Goal: Transaction & Acquisition: Purchase product/service

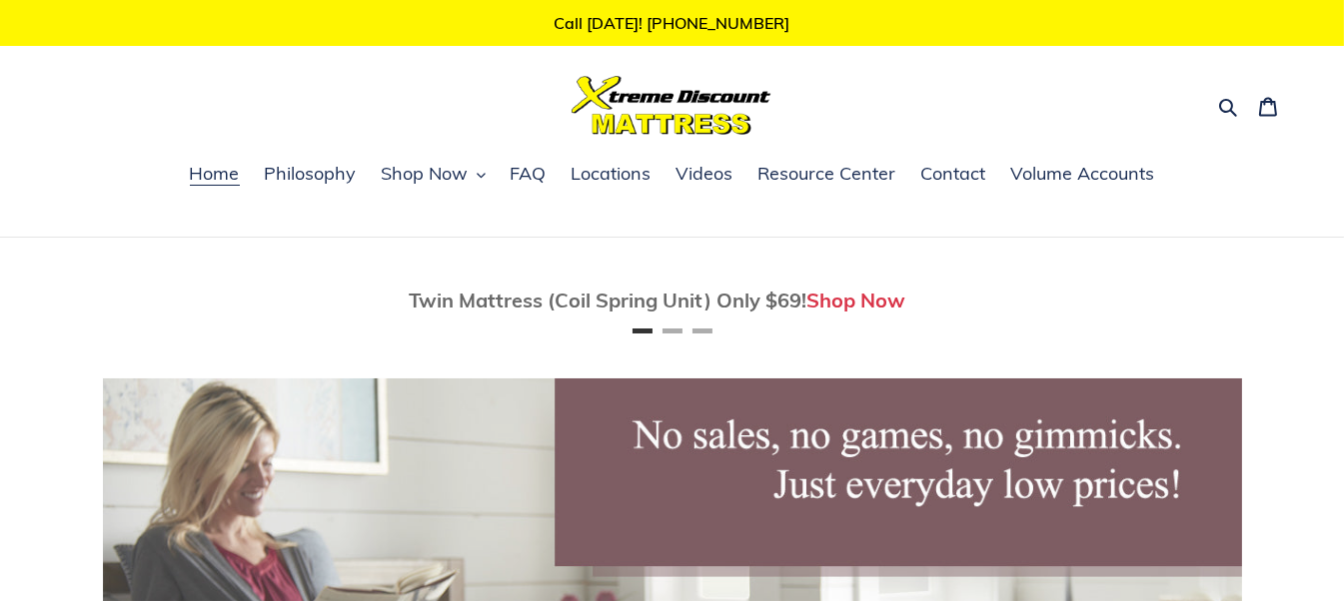
click at [1228, 122] on div "Search Cart 0 items" at bounding box center [1083, 105] width 412 height 47
click at [1226, 110] on icon "button" at bounding box center [1228, 107] width 20 height 20
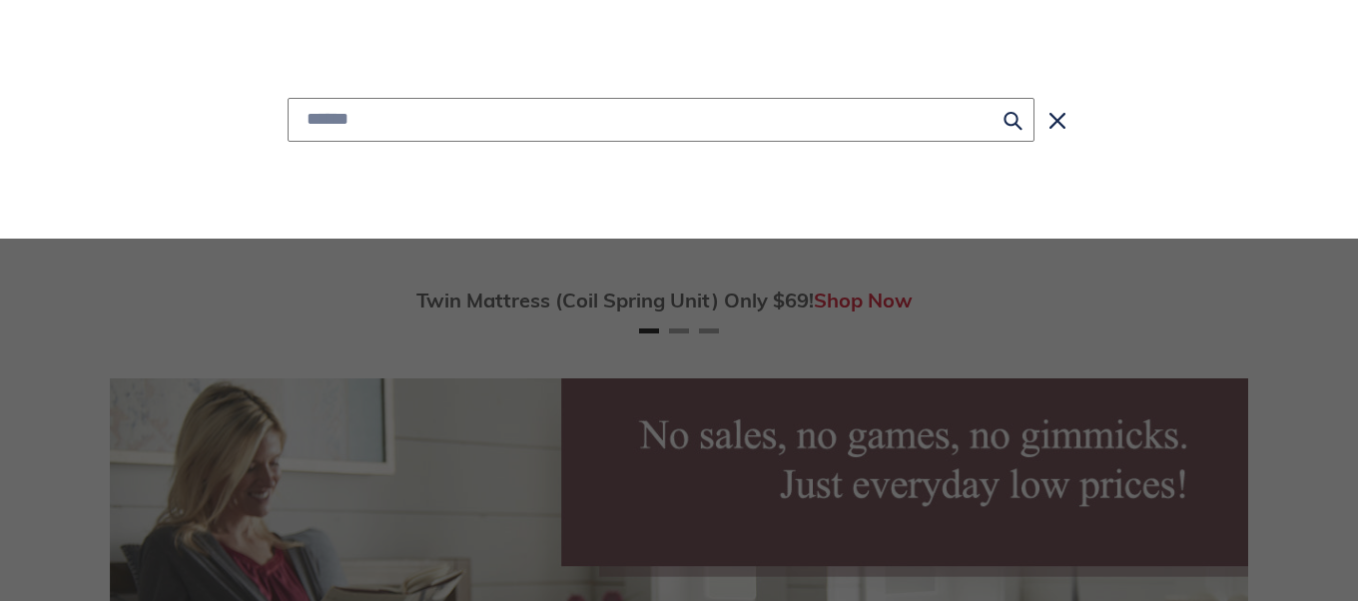
click at [789, 119] on input "Search" at bounding box center [661, 120] width 747 height 44
click at [895, 104] on input "Search" at bounding box center [661, 120] width 747 height 44
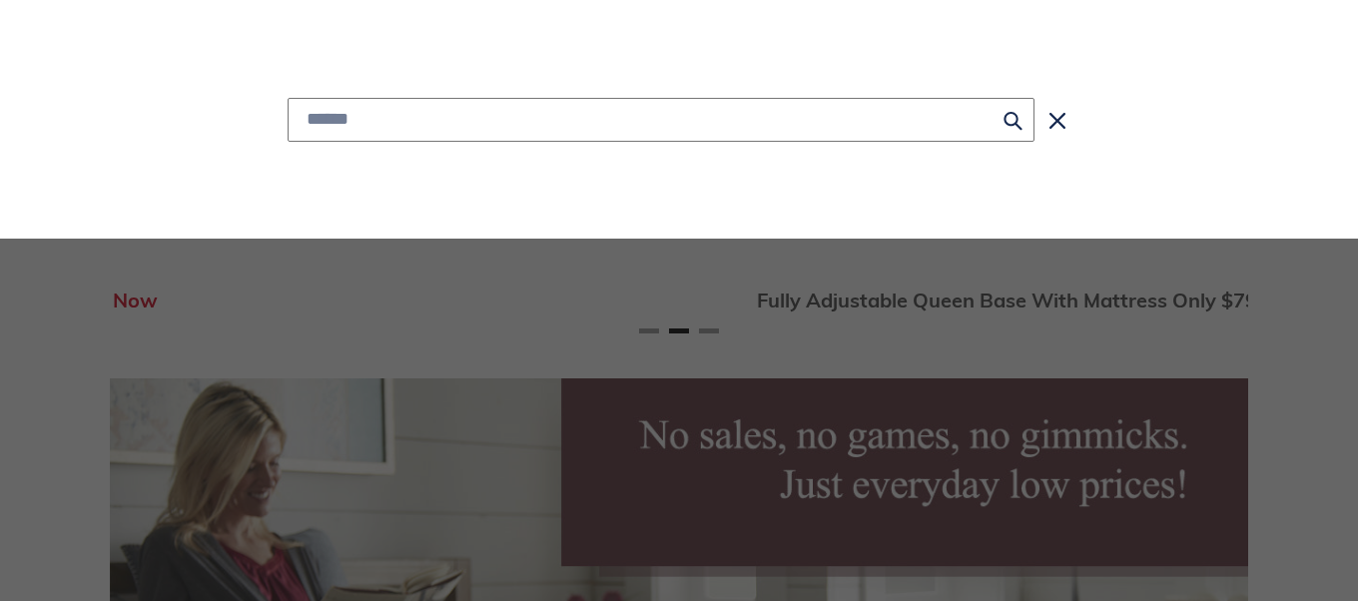
scroll to position [0, 1138]
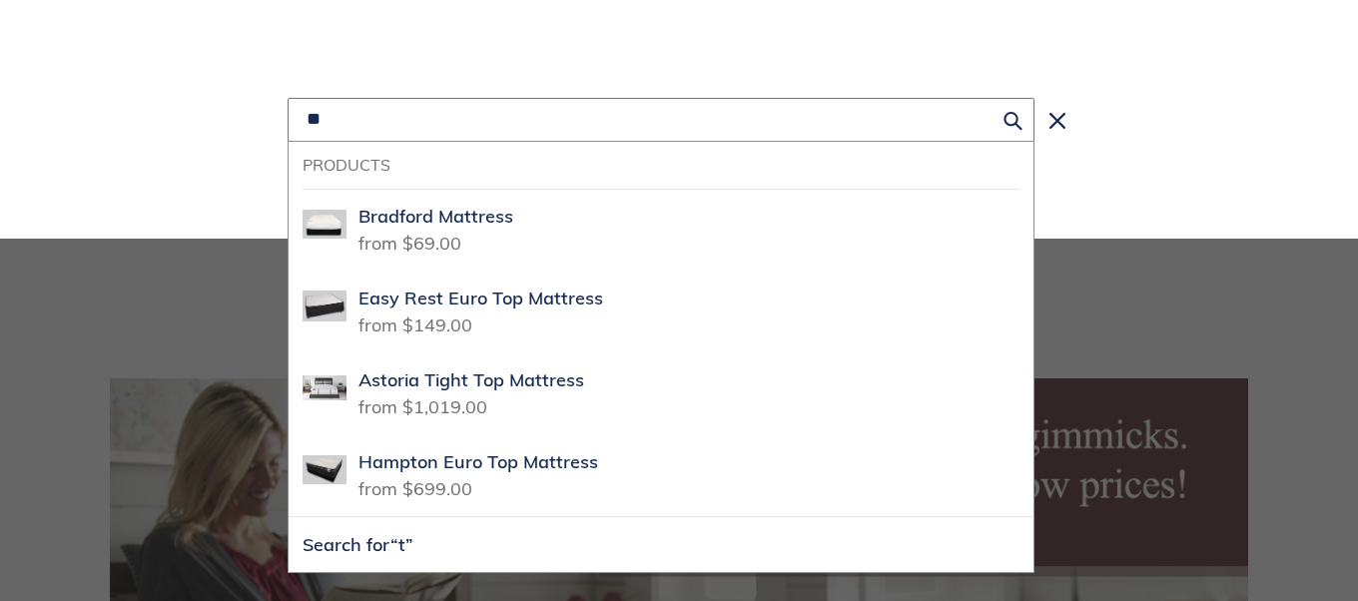
drag, startPoint x: 895, startPoint y: 104, endPoint x: 886, endPoint y: 140, distance: 37.1
click at [886, 140] on div "** Products Bradford Mattress , Regular price from $69.00 , 1 of 4 Easy Rest Eu…" at bounding box center [661, 120] width 747 height 44
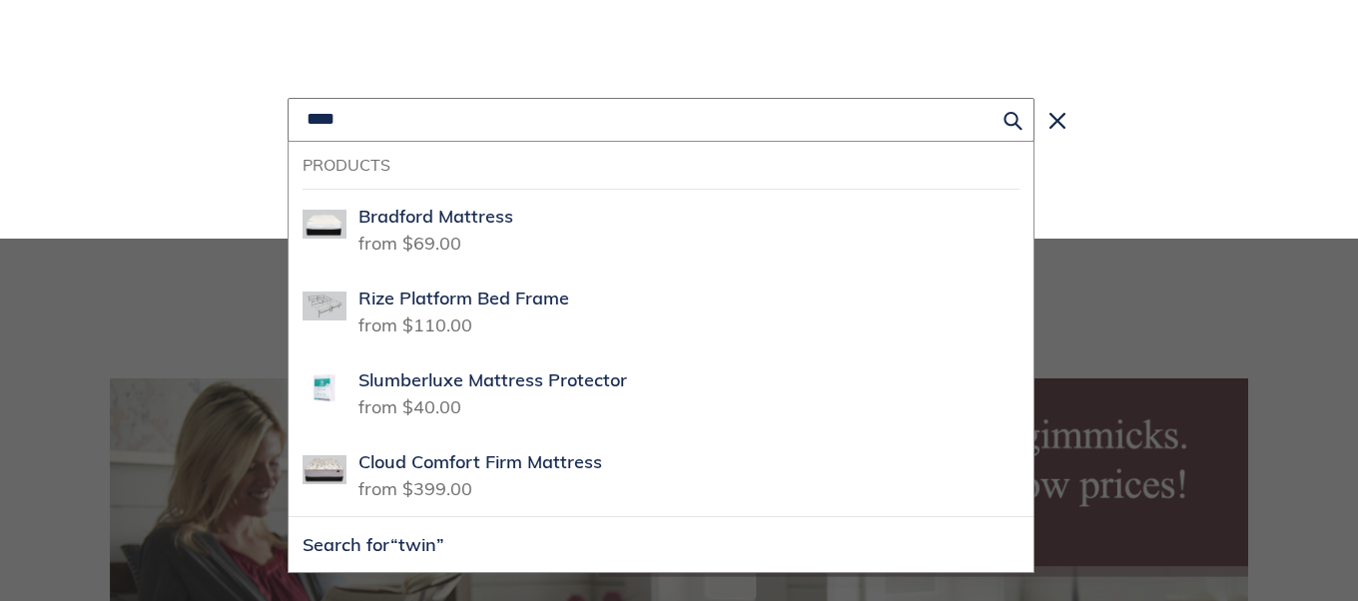
type input "****"
click at [289, 517] on button "Search for “twin”" at bounding box center [661, 544] width 745 height 55
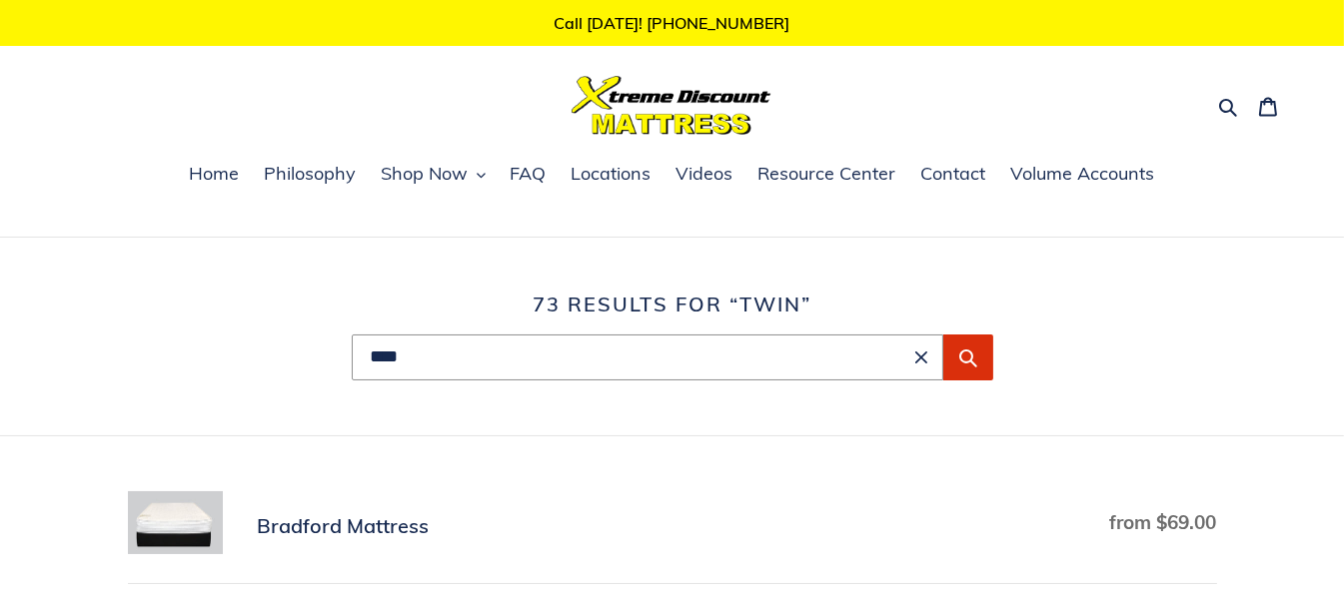
click at [1019, 203] on ul "Home Philosophy Shop Now Memory Foam Mattresses Latex Mattresses Innerspring & …" at bounding box center [672, 186] width 1344 height 52
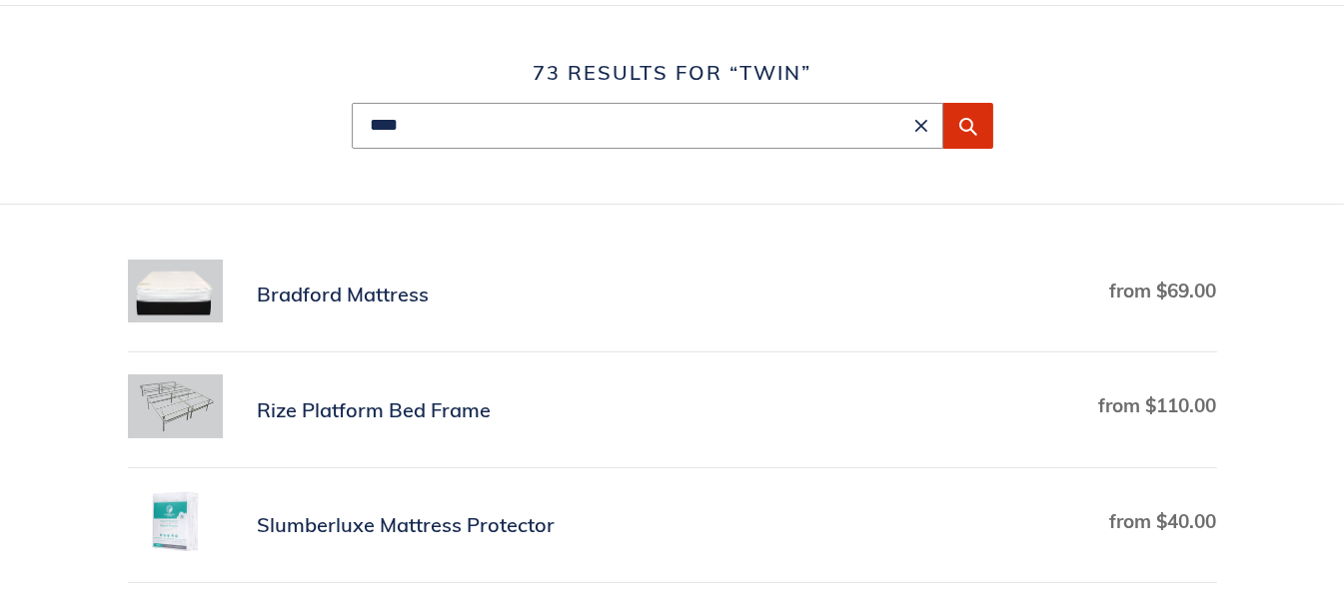
scroll to position [240, 0]
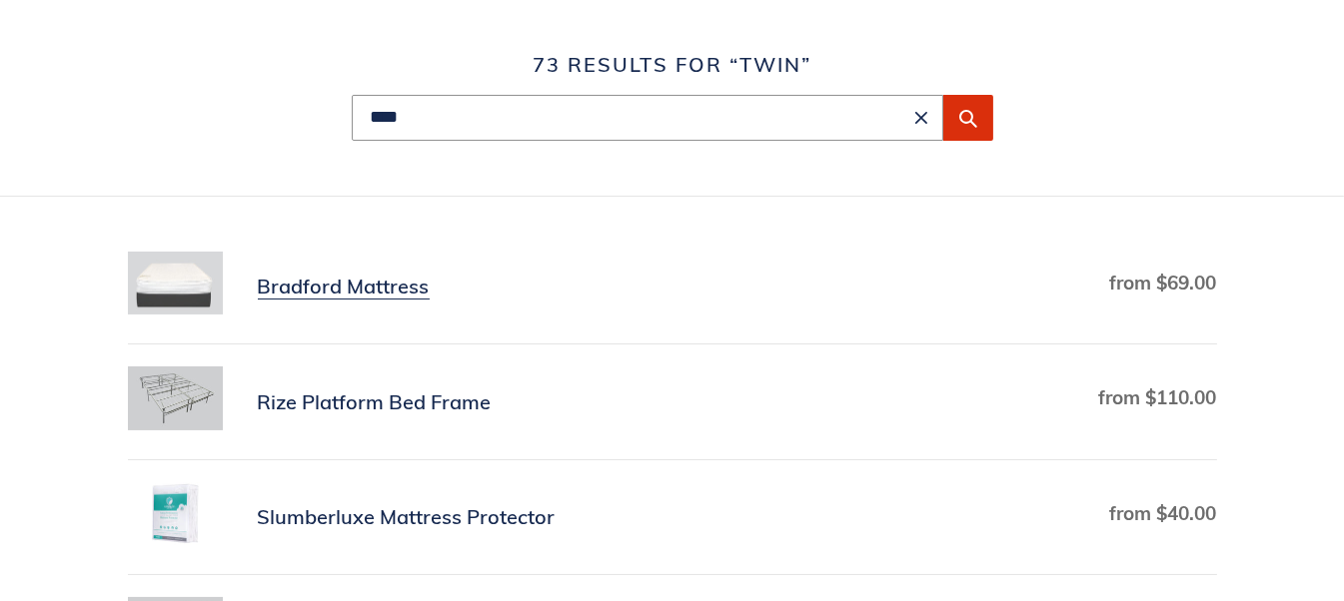
click at [185, 295] on link "Bradford Mattress" at bounding box center [672, 287] width 1089 height 71
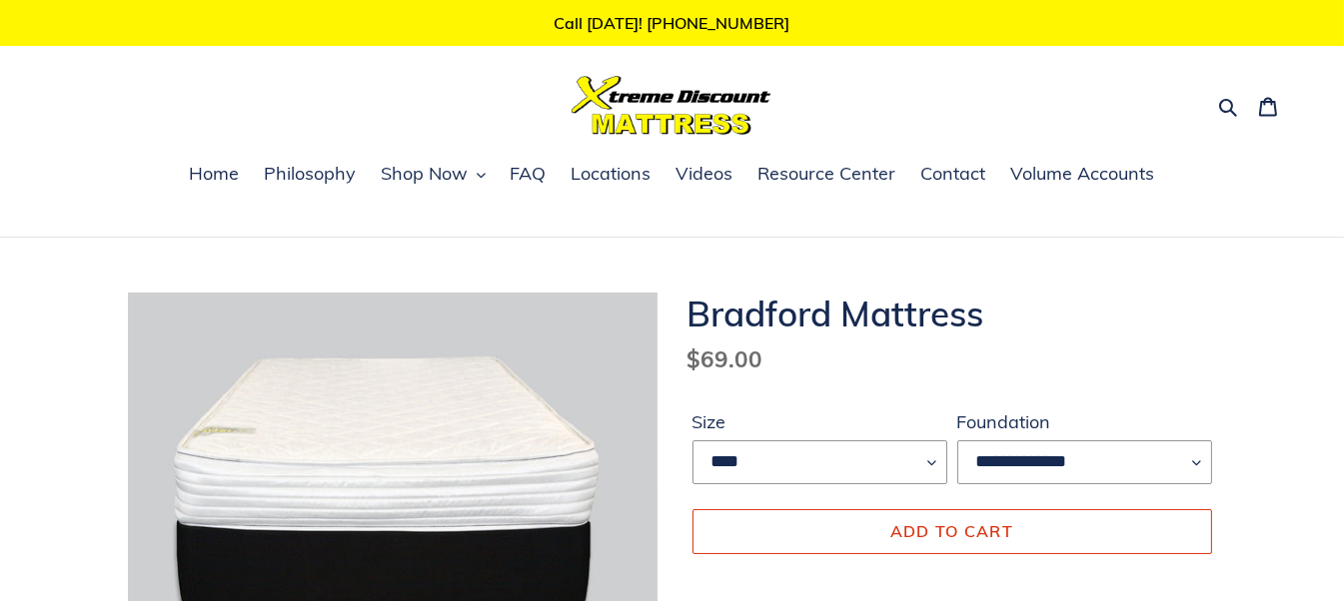
click at [1160, 350] on dl "Regular price $69.00 Sale price $69.00 Regular price $69.00 Sale Sold out Unit …" at bounding box center [951, 360] width 529 height 34
click at [1215, 103] on button "Search" at bounding box center [1229, 105] width 35 height 29
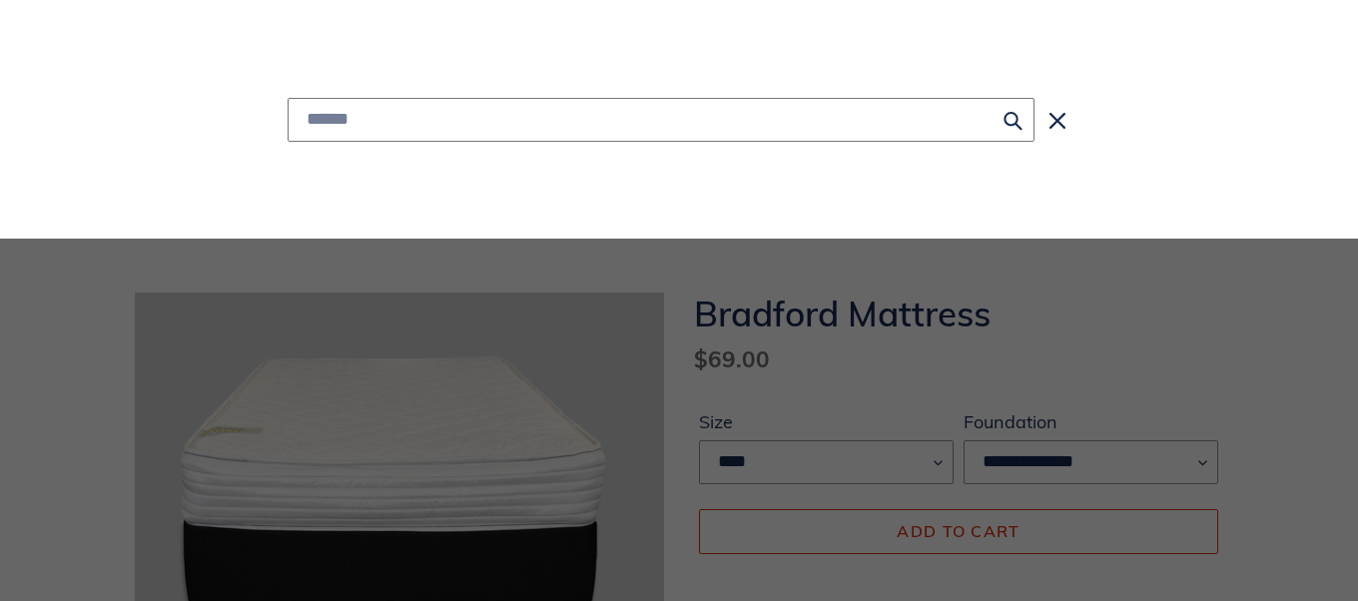
click at [762, 117] on input "Search" at bounding box center [661, 120] width 747 height 44
click at [736, 127] on input "Search" at bounding box center [661, 120] width 747 height 44
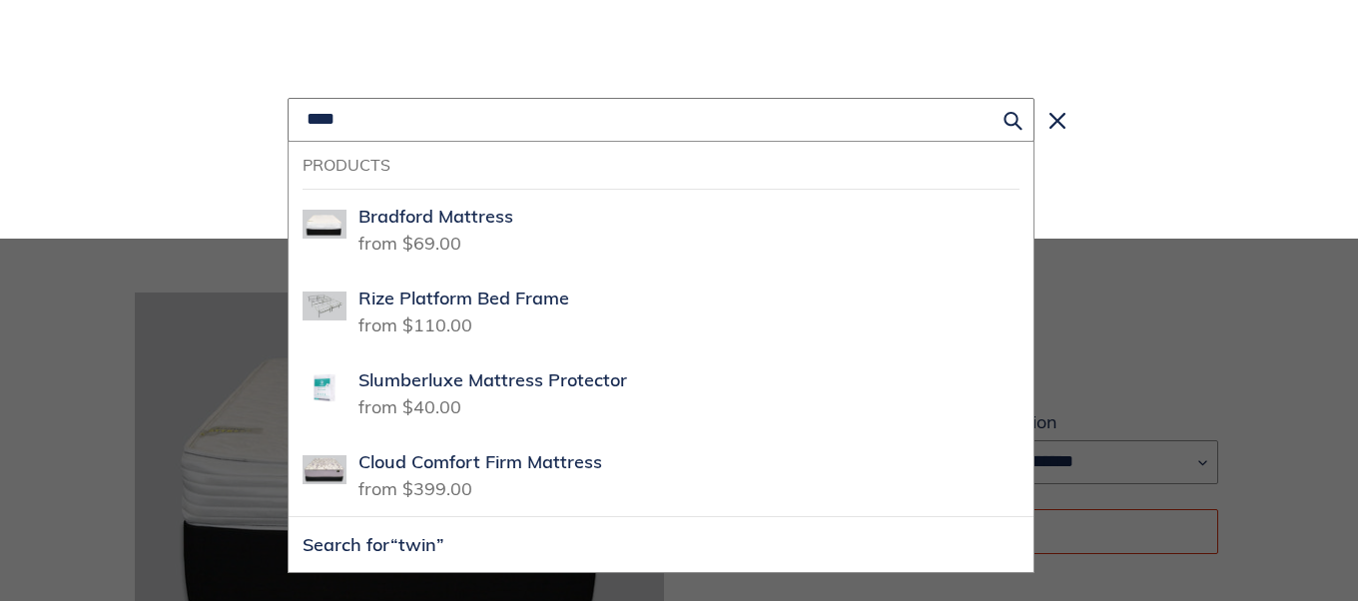
type input "****"
click at [289, 517] on button "Search for “twin”" at bounding box center [661, 544] width 745 height 55
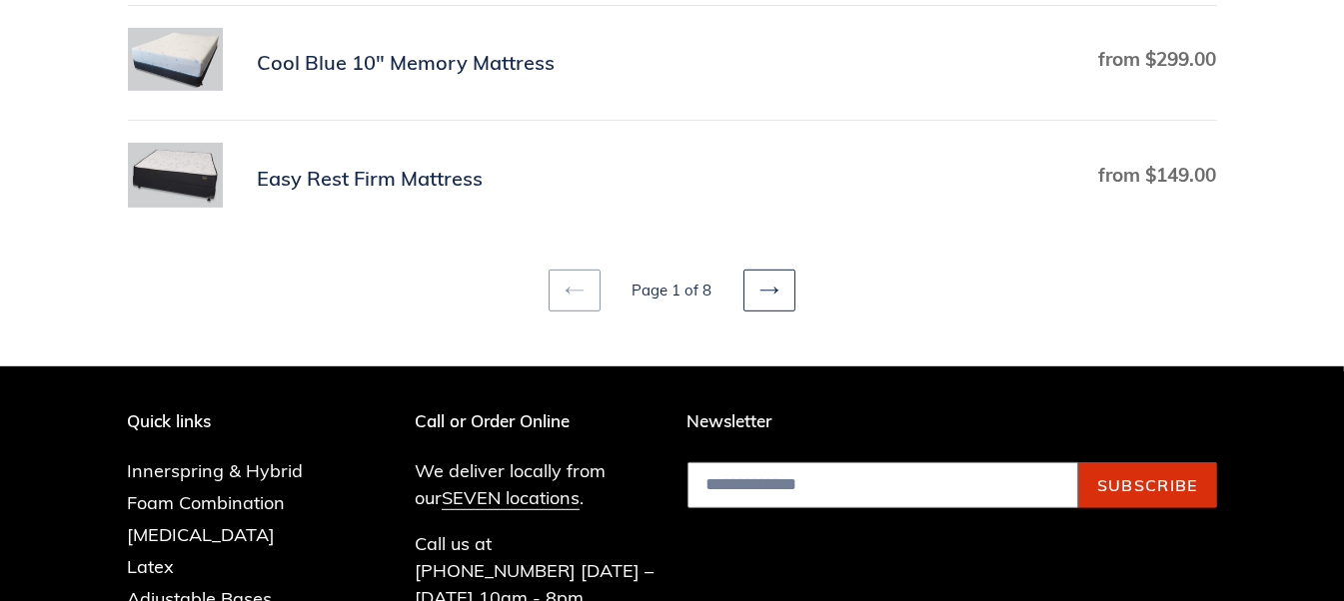
scroll to position [1385, 0]
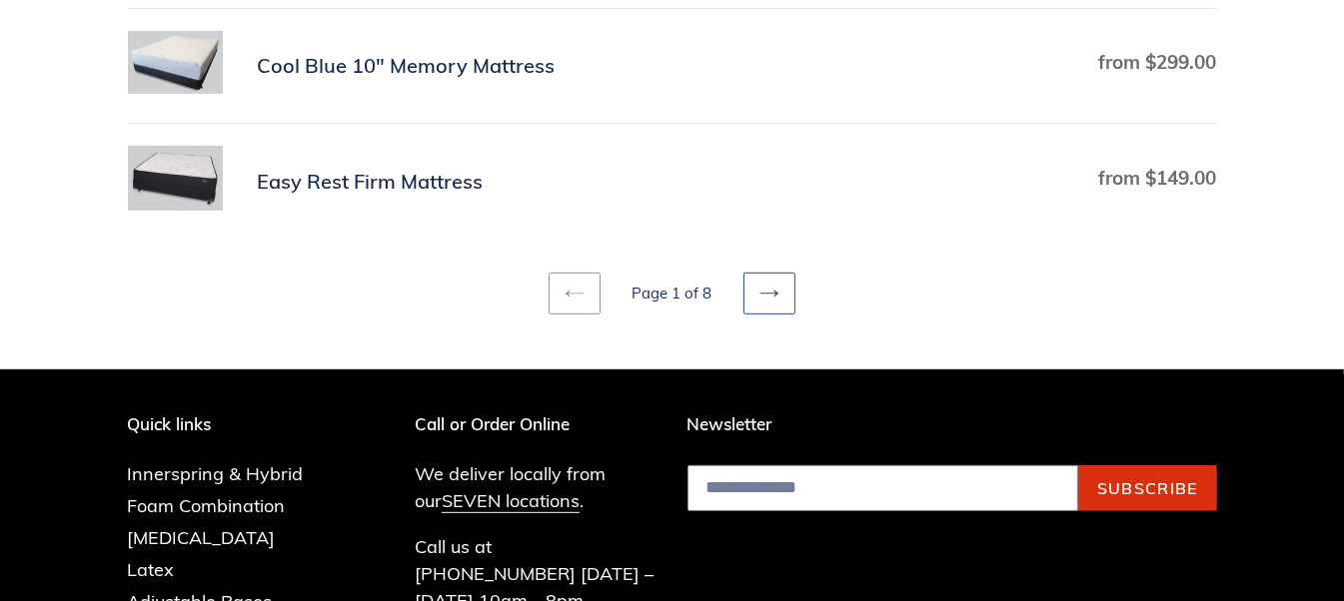
click at [755, 275] on link "Next page" at bounding box center [769, 294] width 52 height 42
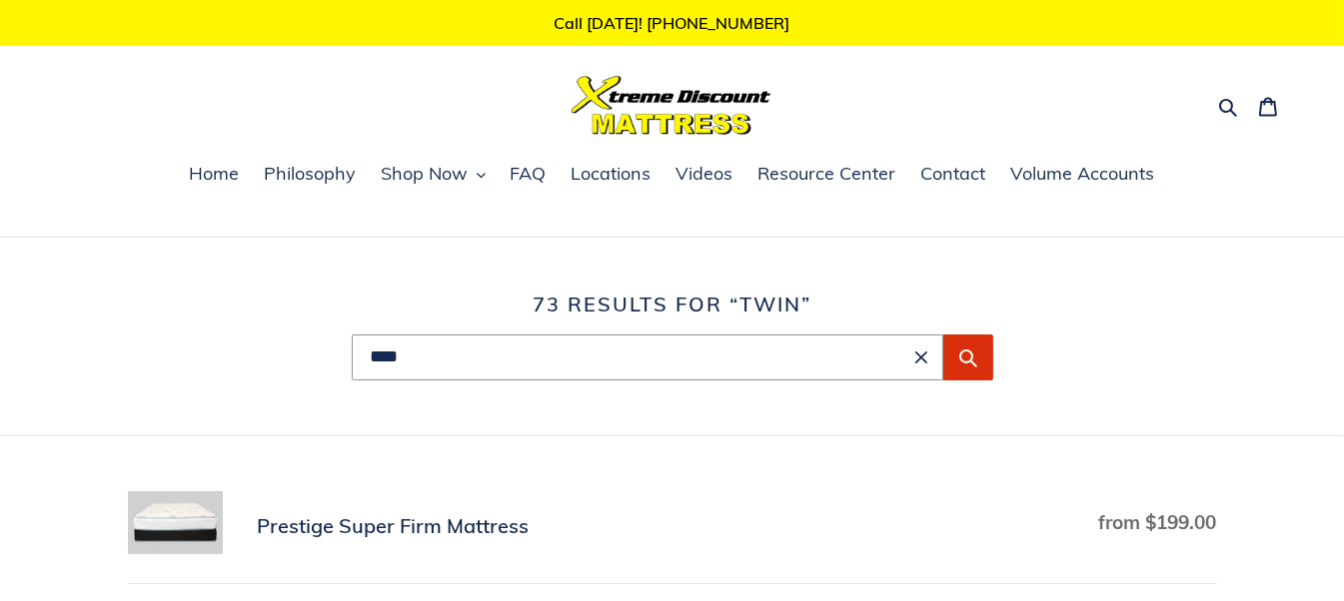
click at [1117, 303] on h1 "Search results: 73 results for “twin”" at bounding box center [672, 305] width 1089 height 24
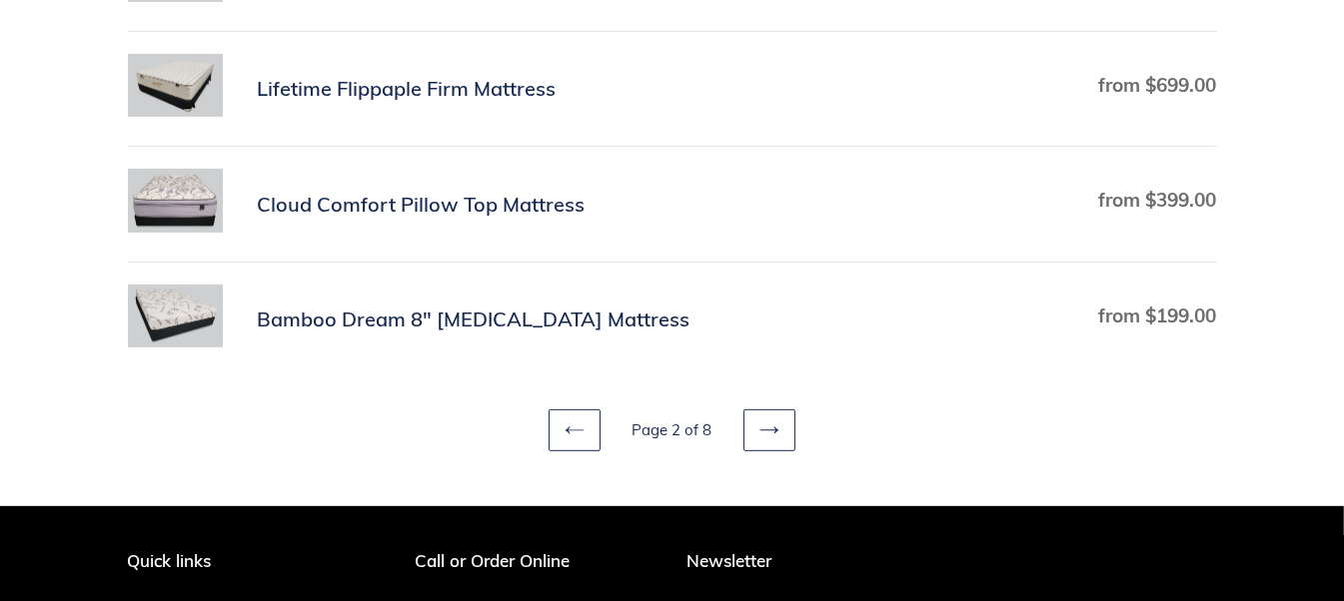
scroll to position [1228, 0]
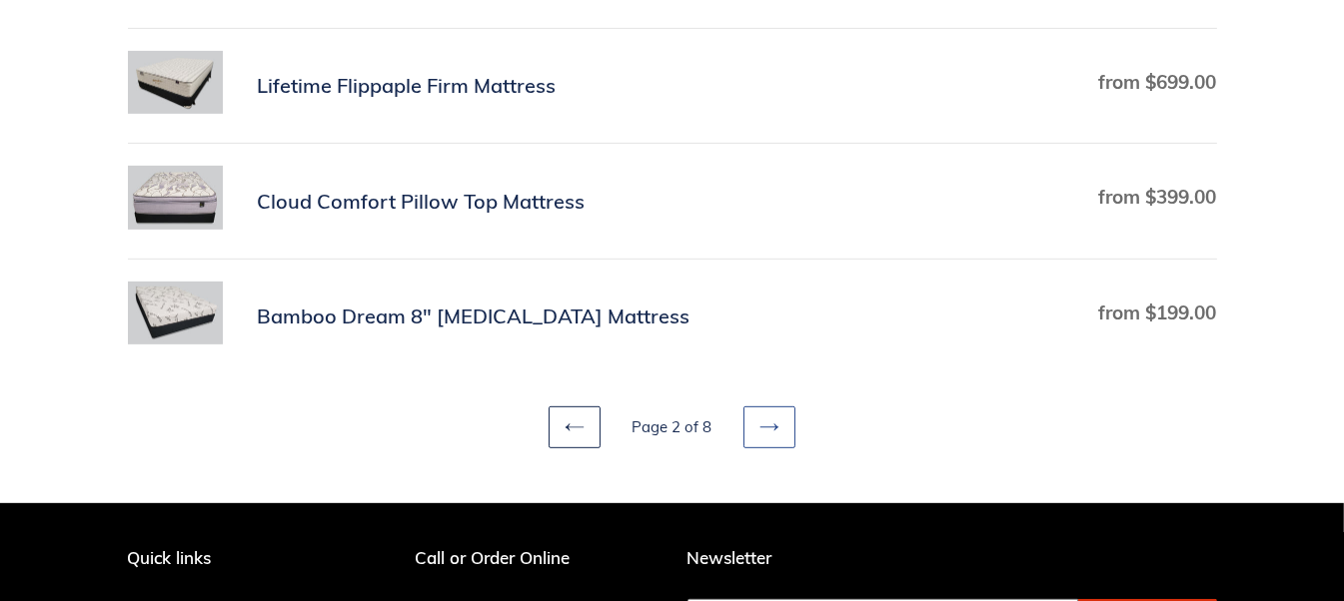
click at [765, 421] on icon at bounding box center [769, 428] width 20 height 20
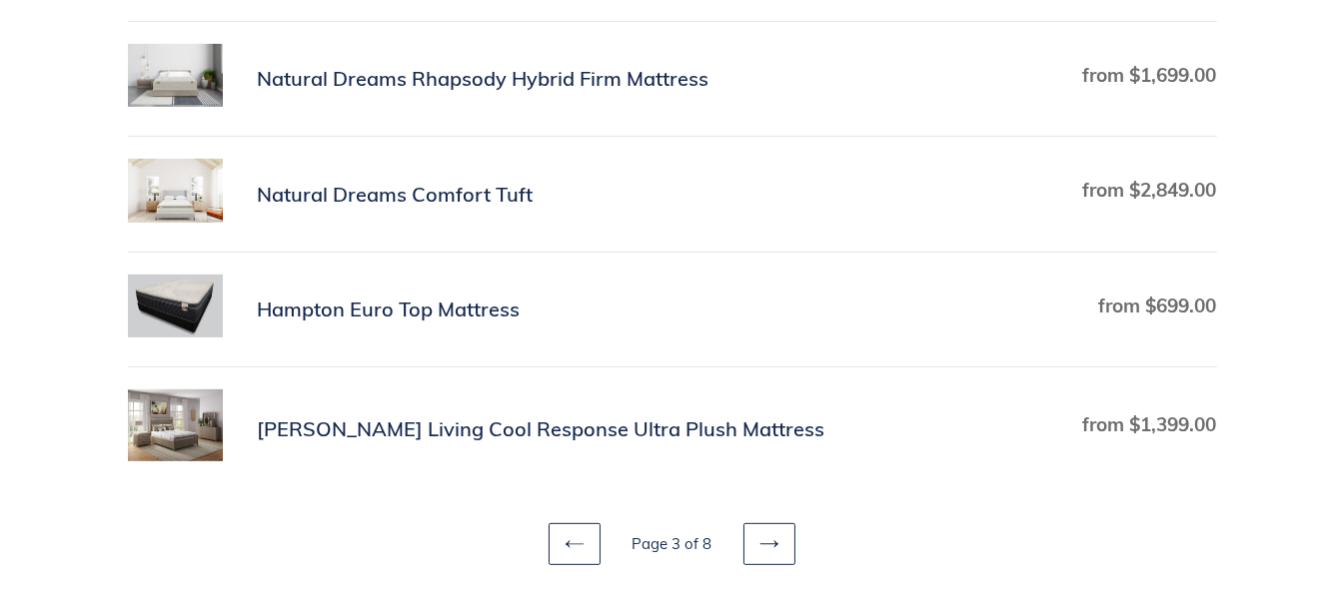
scroll to position [1148, 0]
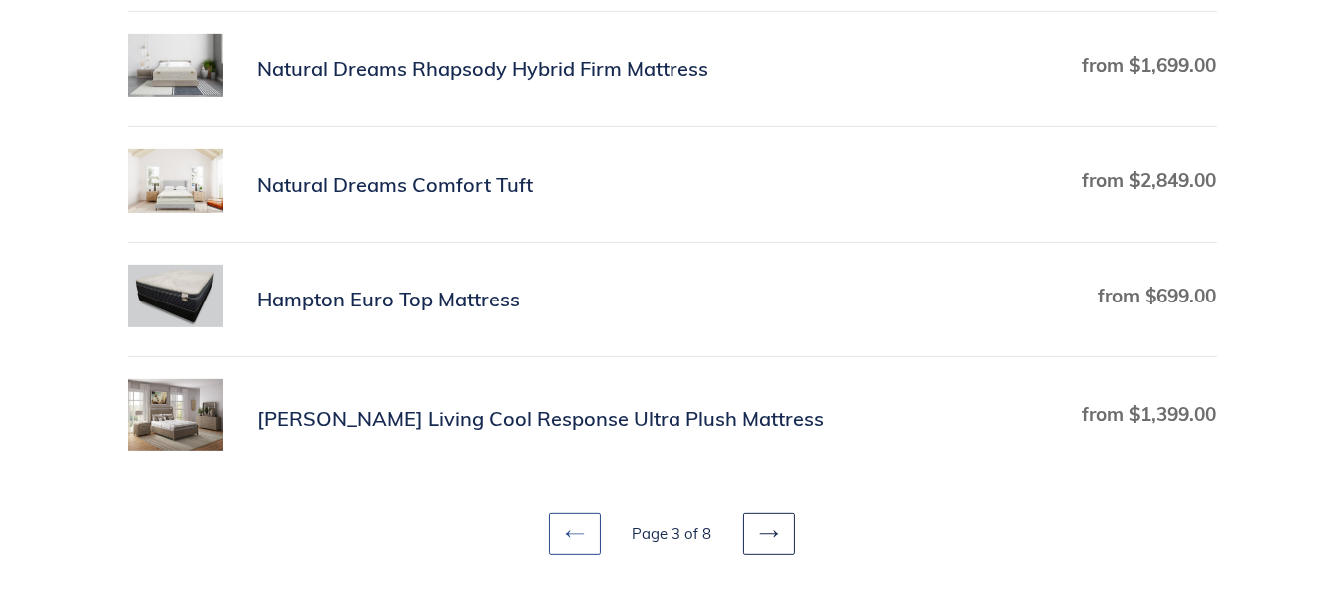
click at [572, 536] on link "Previous page" at bounding box center [574, 534] width 52 height 42
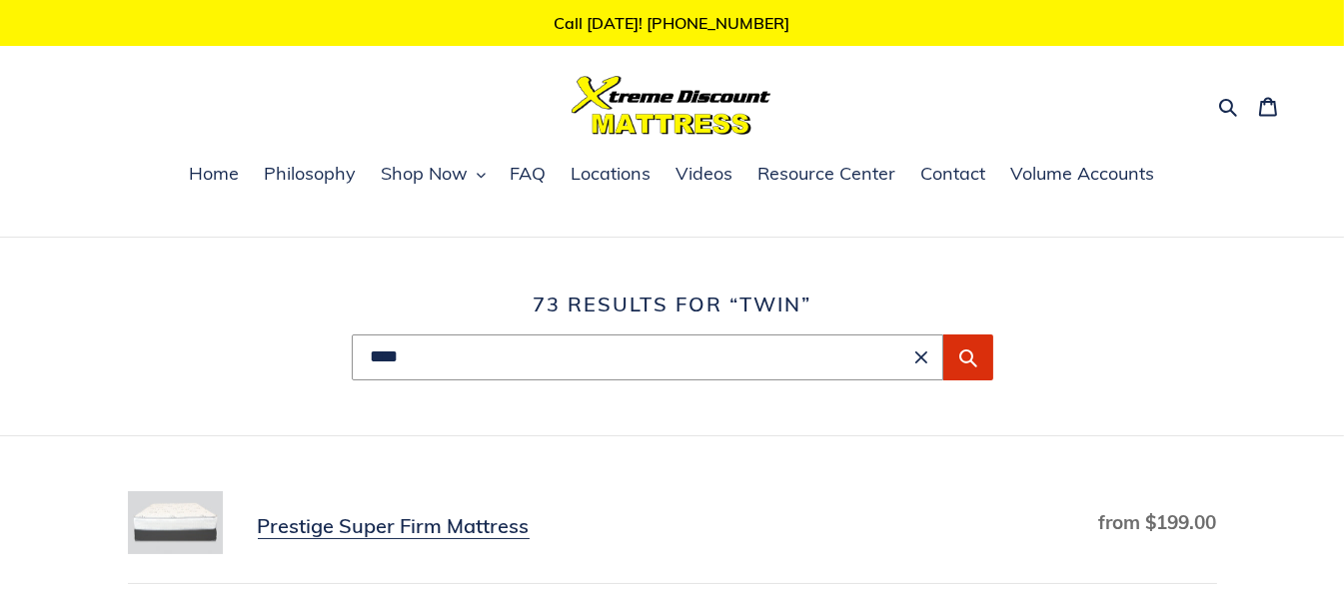
click at [572, 536] on link "Prestige Super Firm Mattress" at bounding box center [672, 526] width 1089 height 71
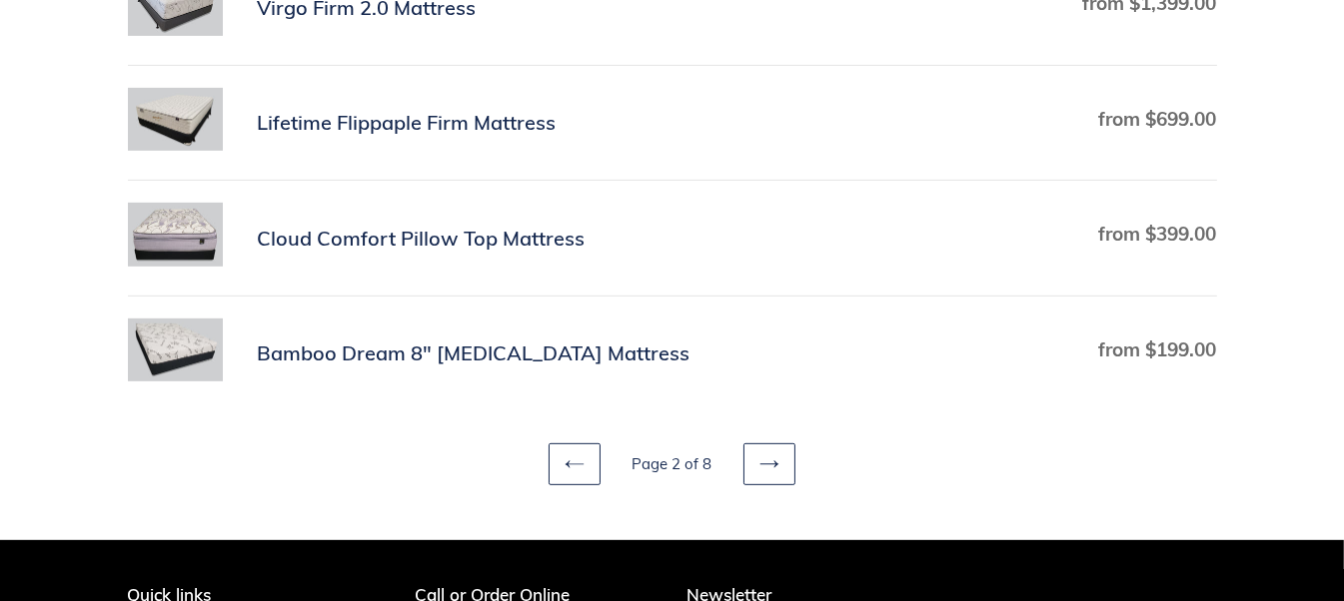
scroll to position [1267, 0]
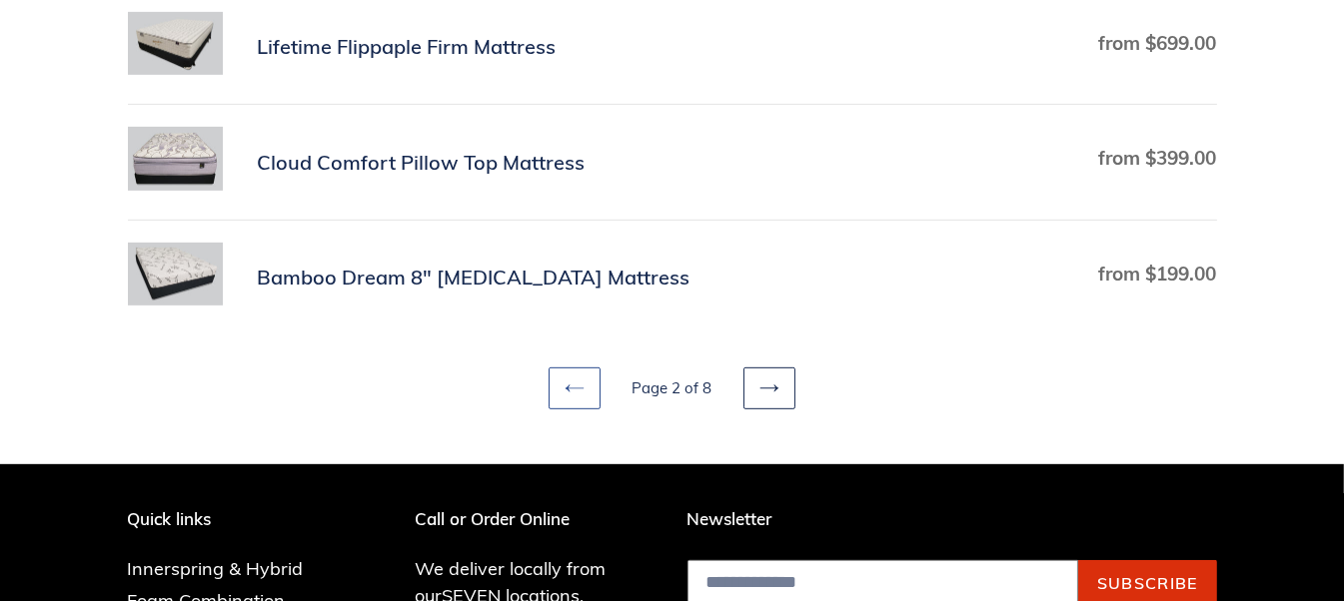
click at [566, 379] on icon at bounding box center [574, 389] width 20 height 20
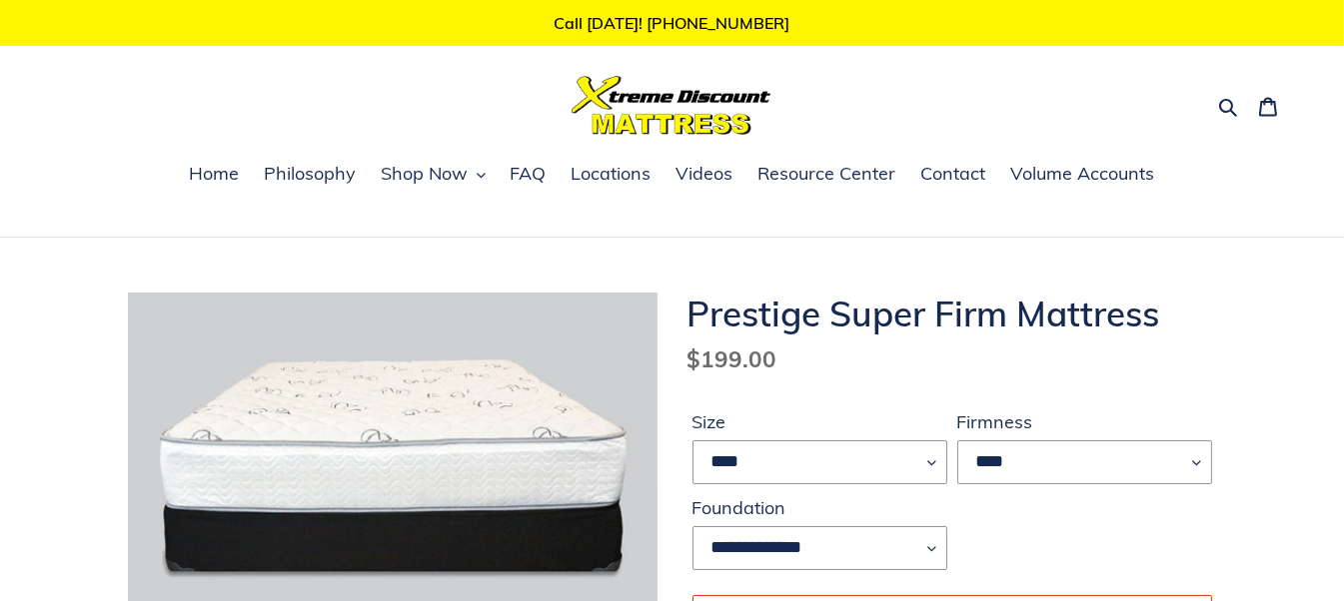
drag, startPoint x: 36, startPoint y: 49, endPoint x: 24, endPoint y: -49, distance: 98.6
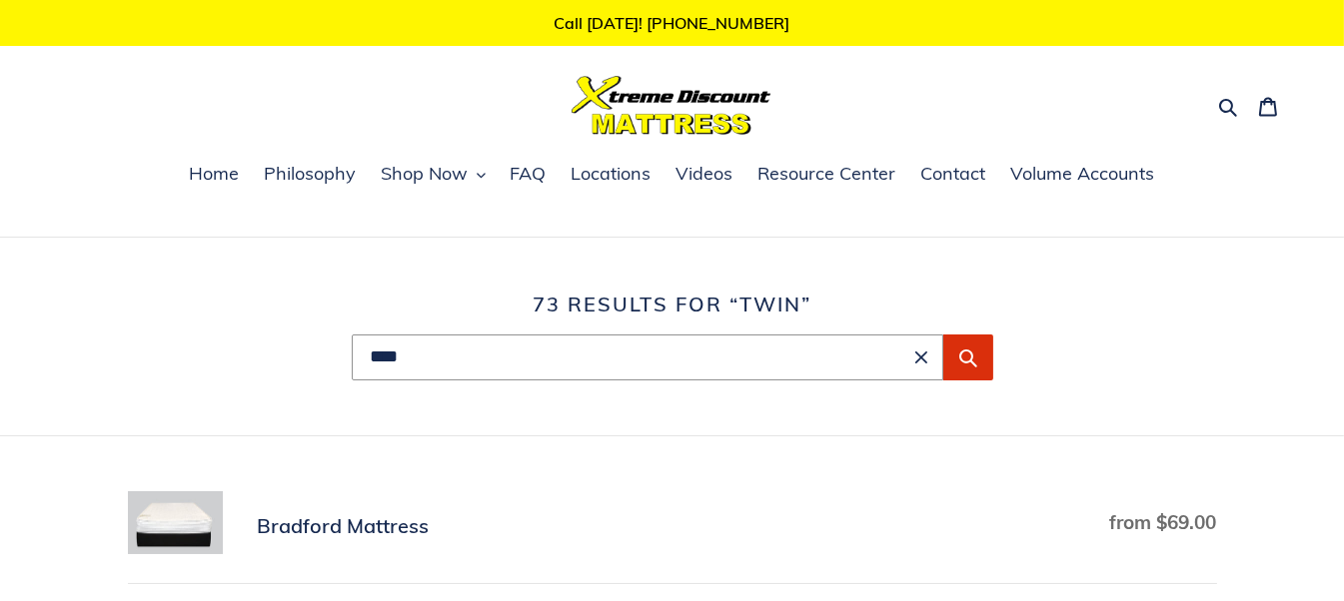
click at [92, 357] on div "Search results: 73 results for “twin” ****" at bounding box center [672, 337] width 1199 height 88
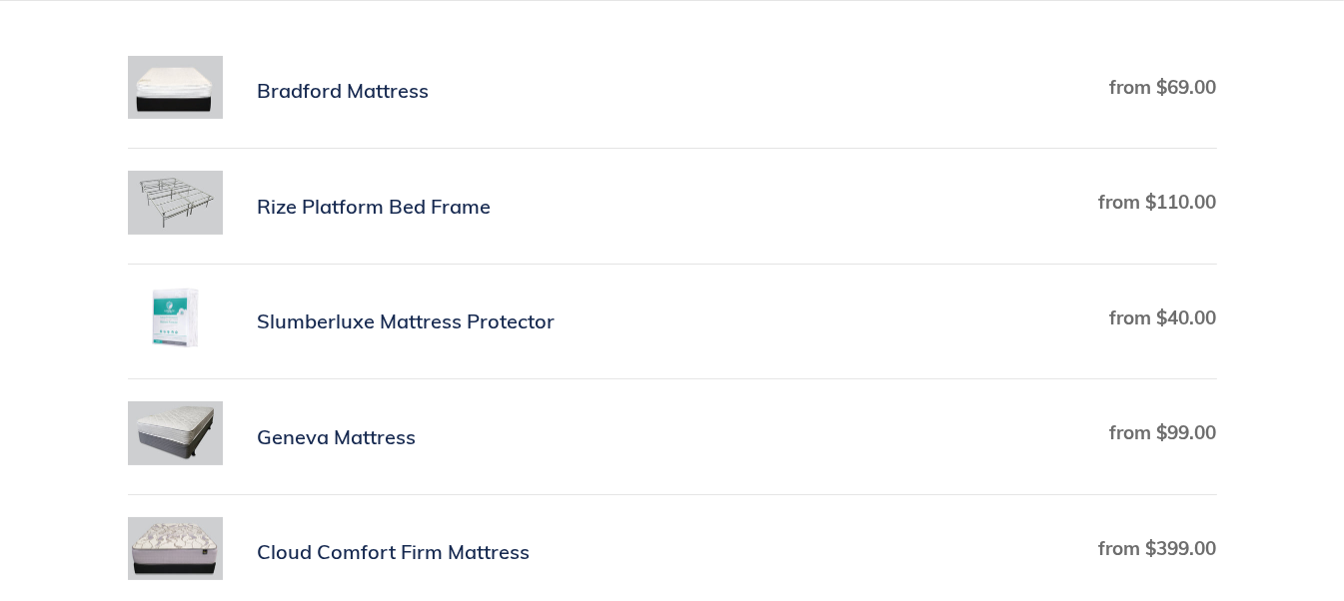
scroll to position [474, 0]
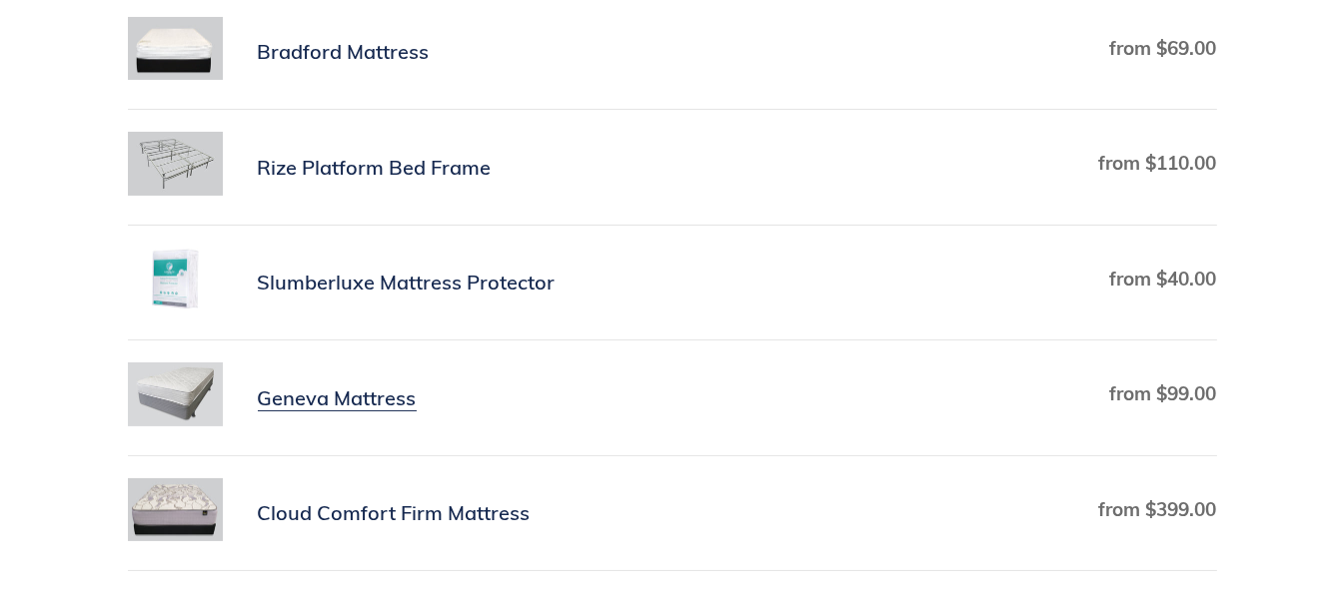
click at [196, 402] on link "Geneva Mattress" at bounding box center [672, 398] width 1089 height 71
click at [314, 400] on link "Geneva Mattress" at bounding box center [672, 398] width 1089 height 71
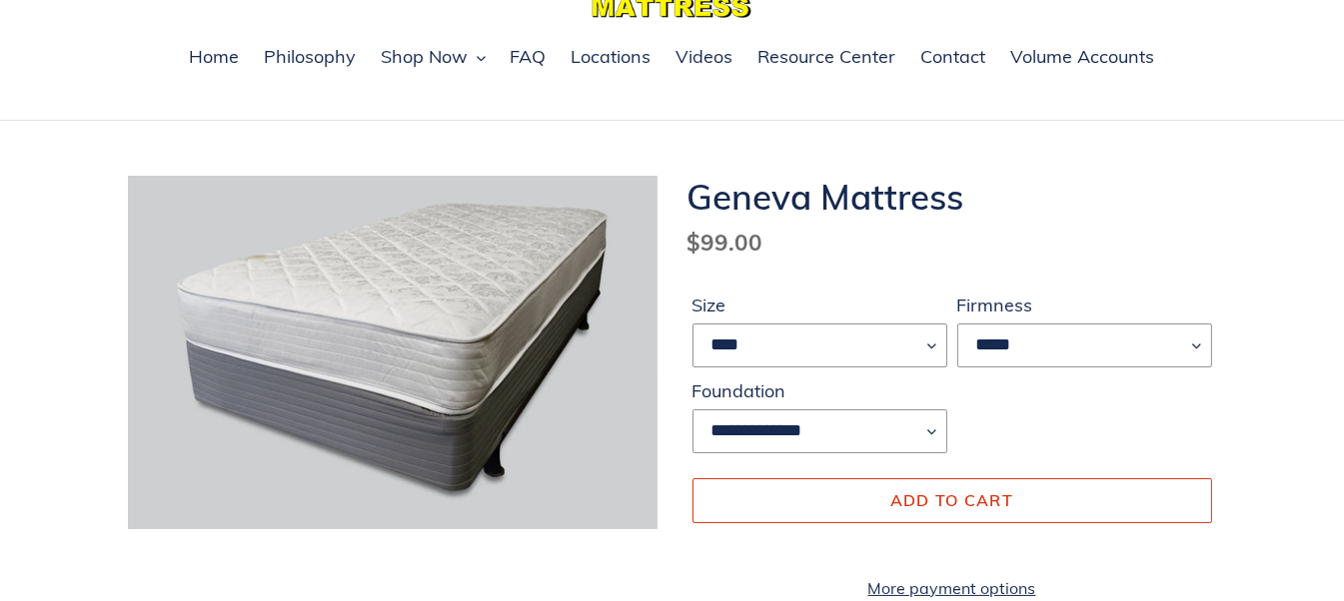
scroll to position [118, 0]
click at [1032, 354] on select "*****" at bounding box center [1084, 345] width 255 height 44
click at [1039, 349] on select "*****" at bounding box center [1084, 345] width 255 height 44
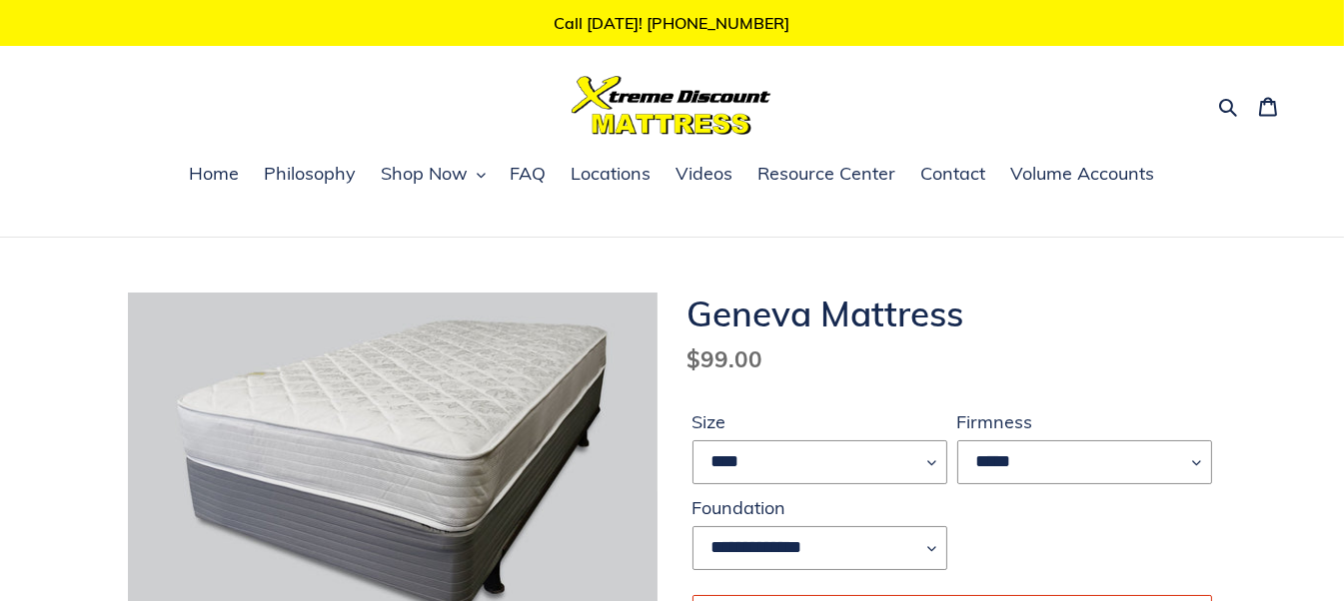
scroll to position [0, 0]
click at [1166, 309] on h1 "Geneva Mattress" at bounding box center [951, 314] width 529 height 42
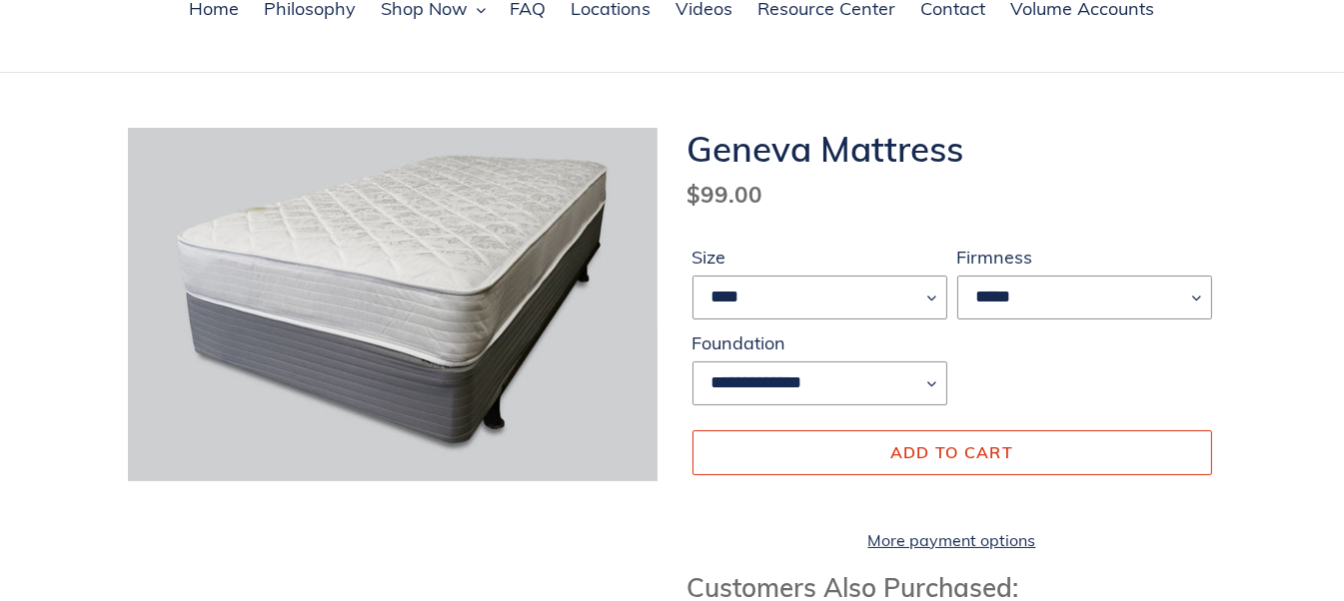
scroll to position [198, 0]
